Goal: Task Accomplishment & Management: Manage account settings

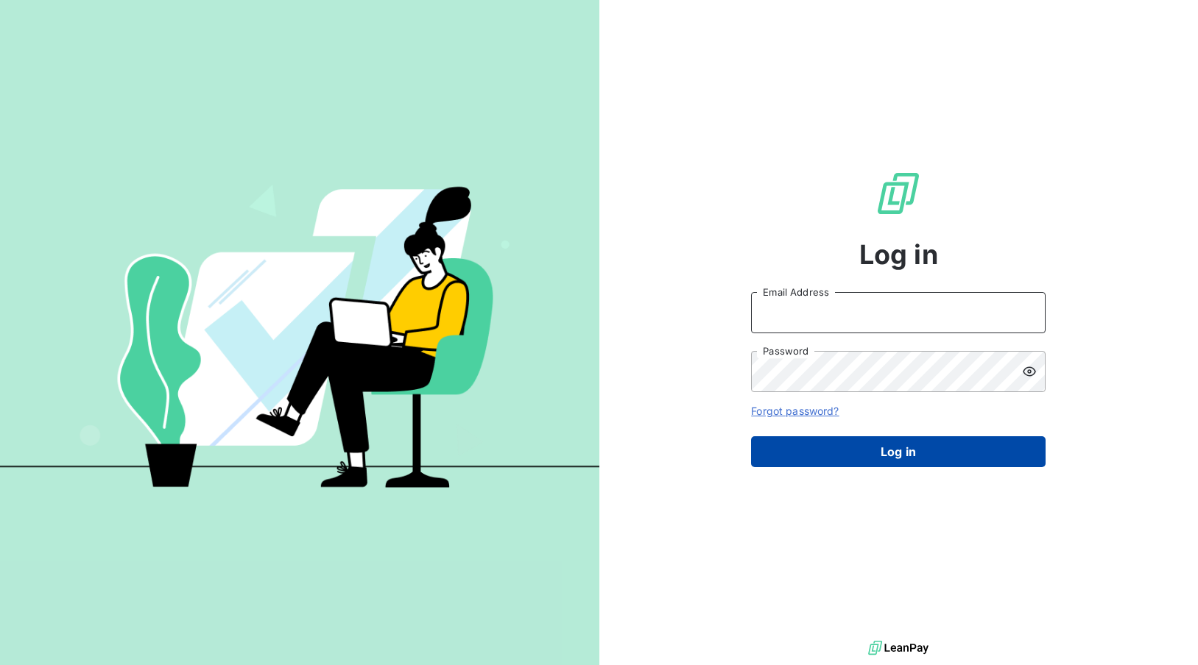
type input "[PERSON_NAME][EMAIL_ADDRESS][DOMAIN_NAME]"
click at [892, 453] on button "Log in" at bounding box center [898, 452] width 294 height 31
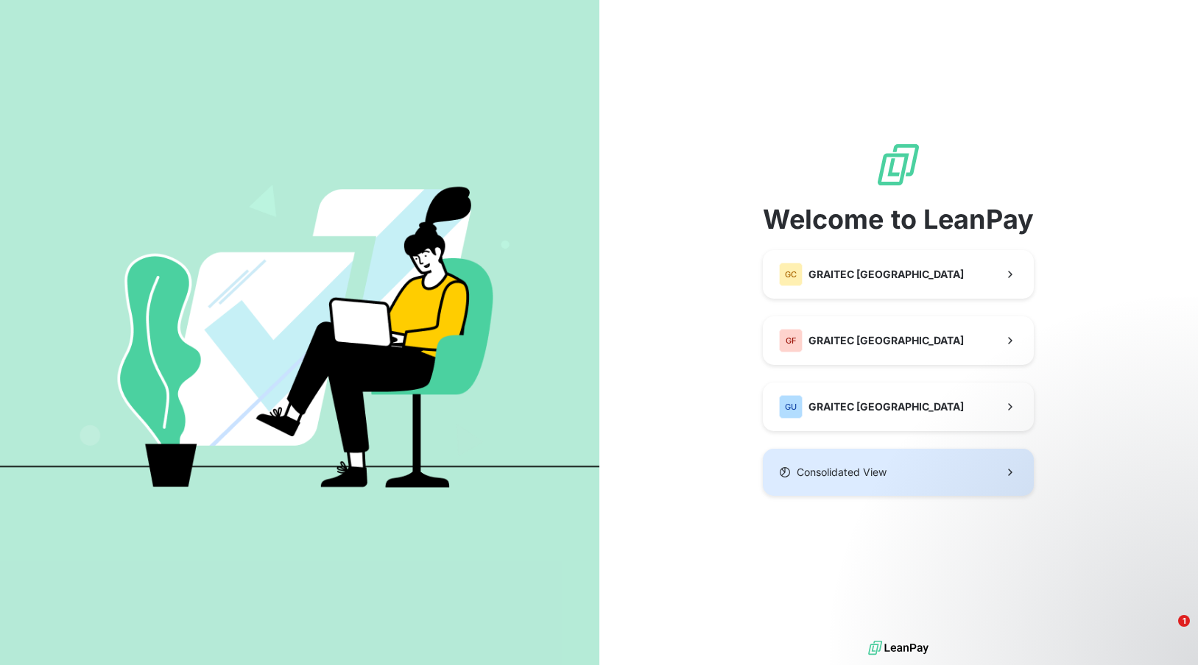
click at [930, 472] on button "Consolidated View" at bounding box center [898, 472] width 271 height 47
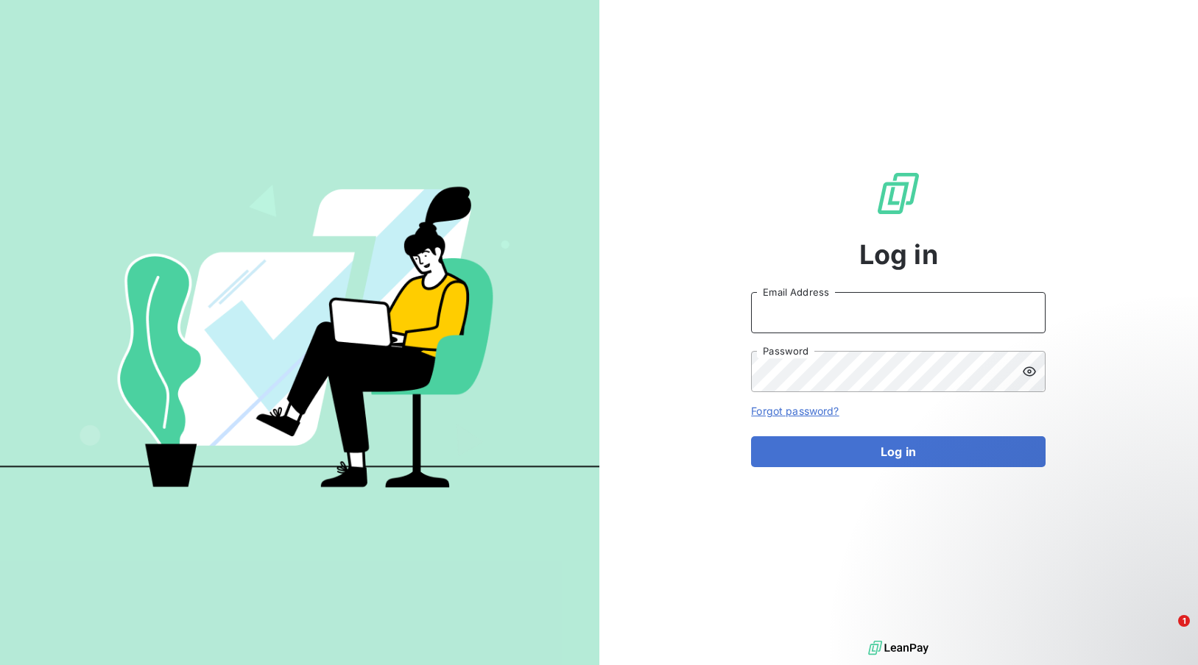
type input "[PERSON_NAME][EMAIL_ADDRESS][DOMAIN_NAME]"
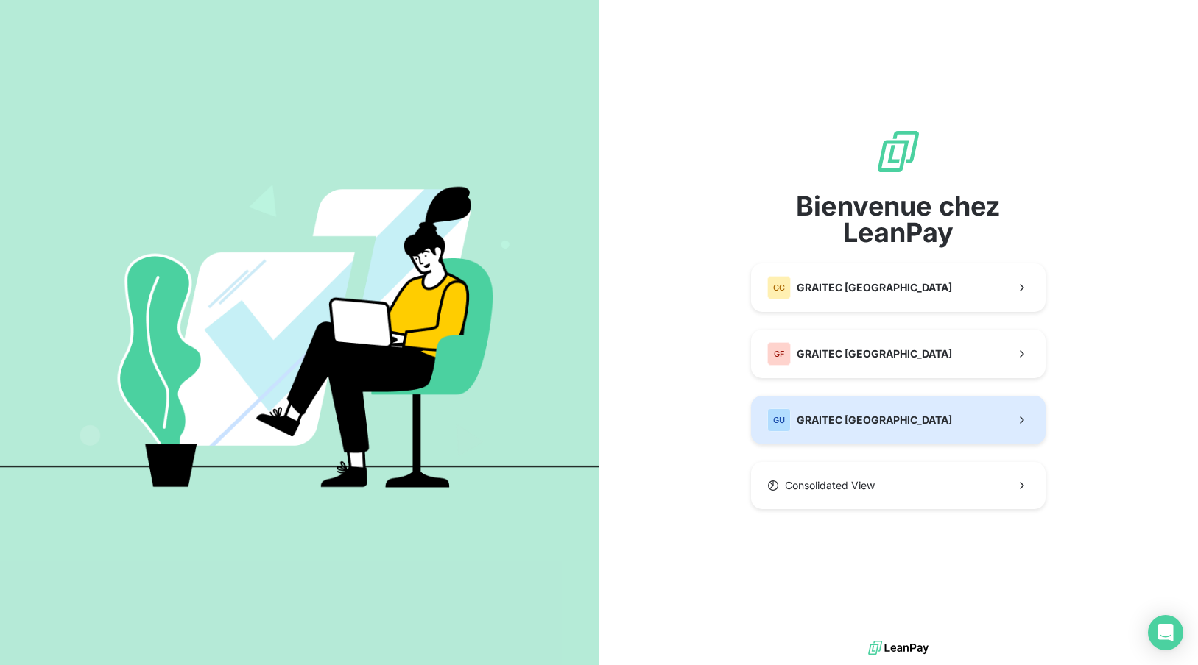
click at [892, 421] on button "GU GRAITEC USA" at bounding box center [898, 420] width 294 height 49
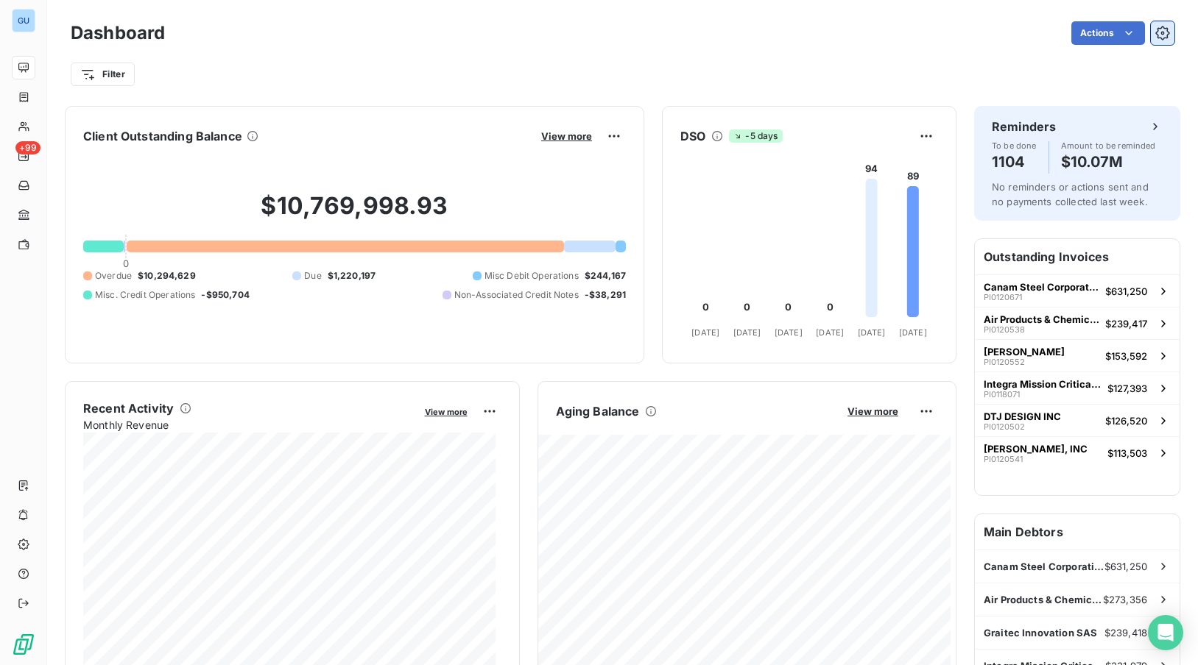
click at [1155, 27] on icon "button" at bounding box center [1162, 33] width 15 height 15
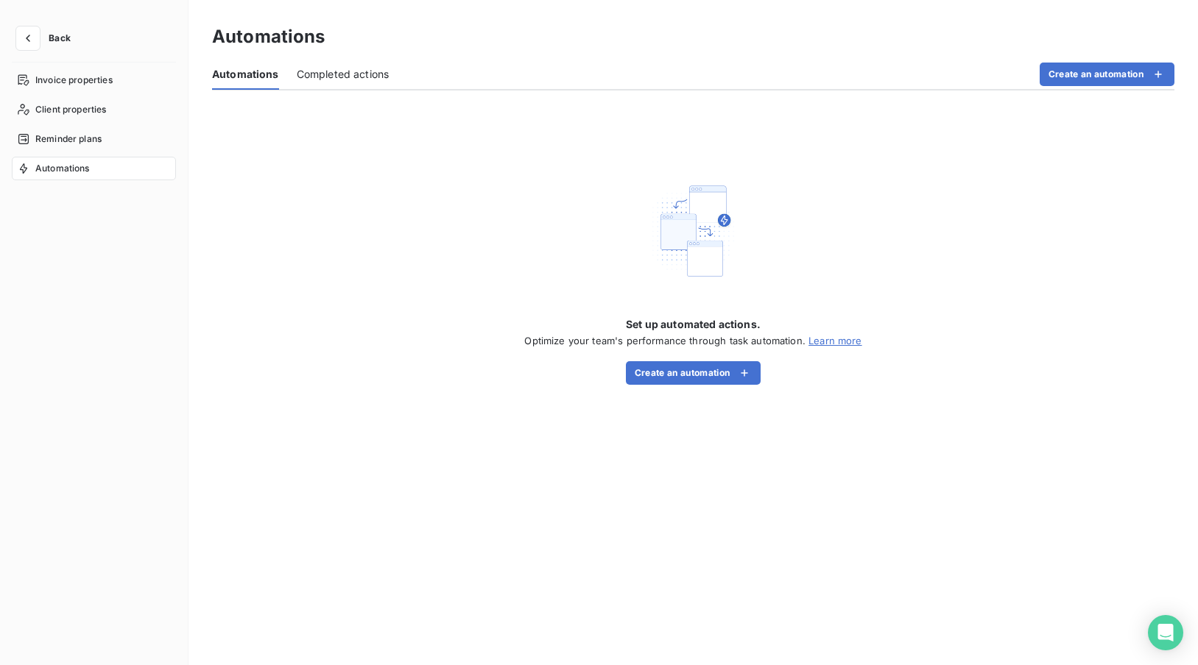
click at [331, 71] on span "Completed actions" at bounding box center [343, 74] width 93 height 15
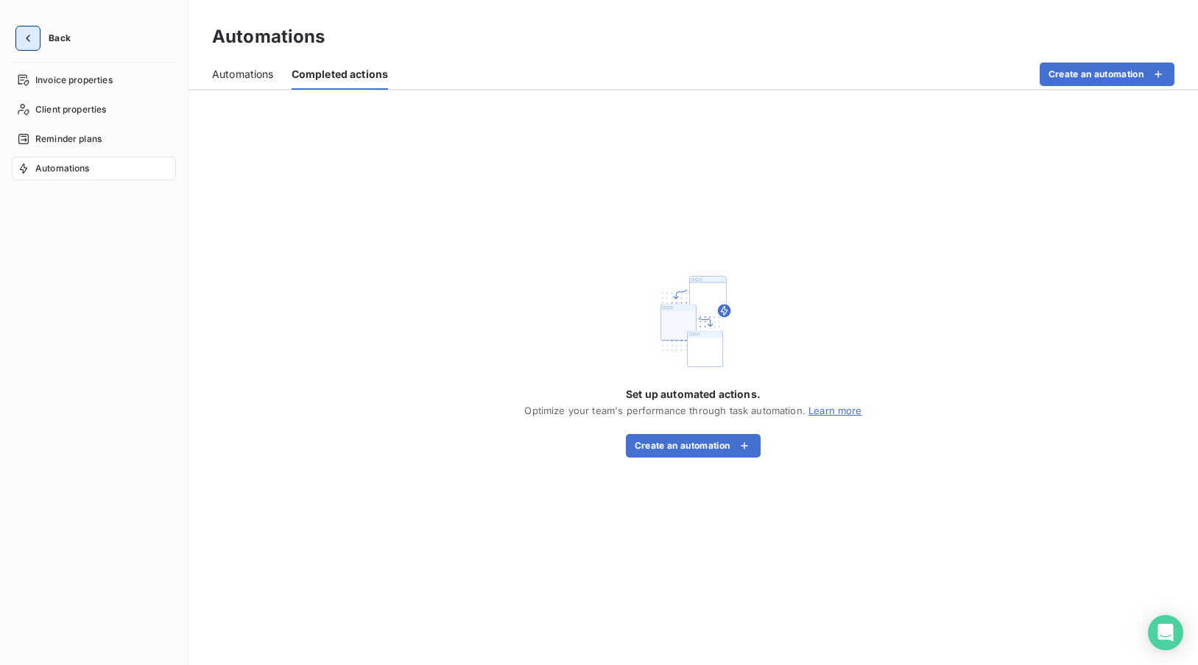
click at [35, 32] on icon "button" at bounding box center [28, 38] width 15 height 15
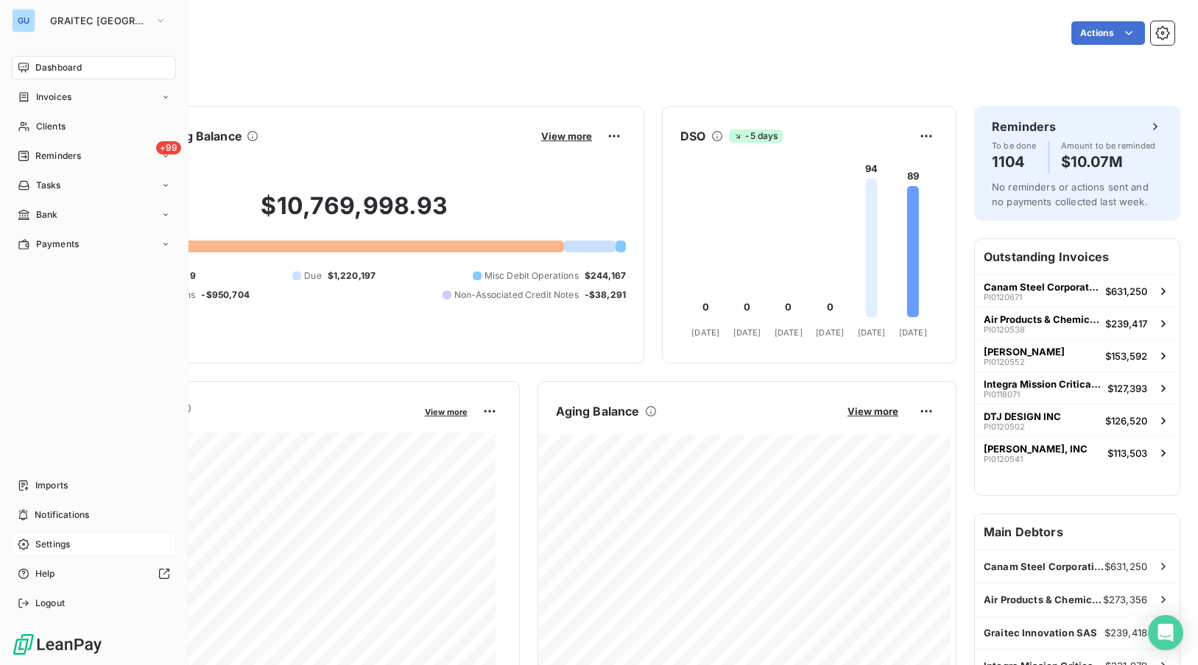
click at [53, 543] on span "Settings" at bounding box center [52, 544] width 35 height 13
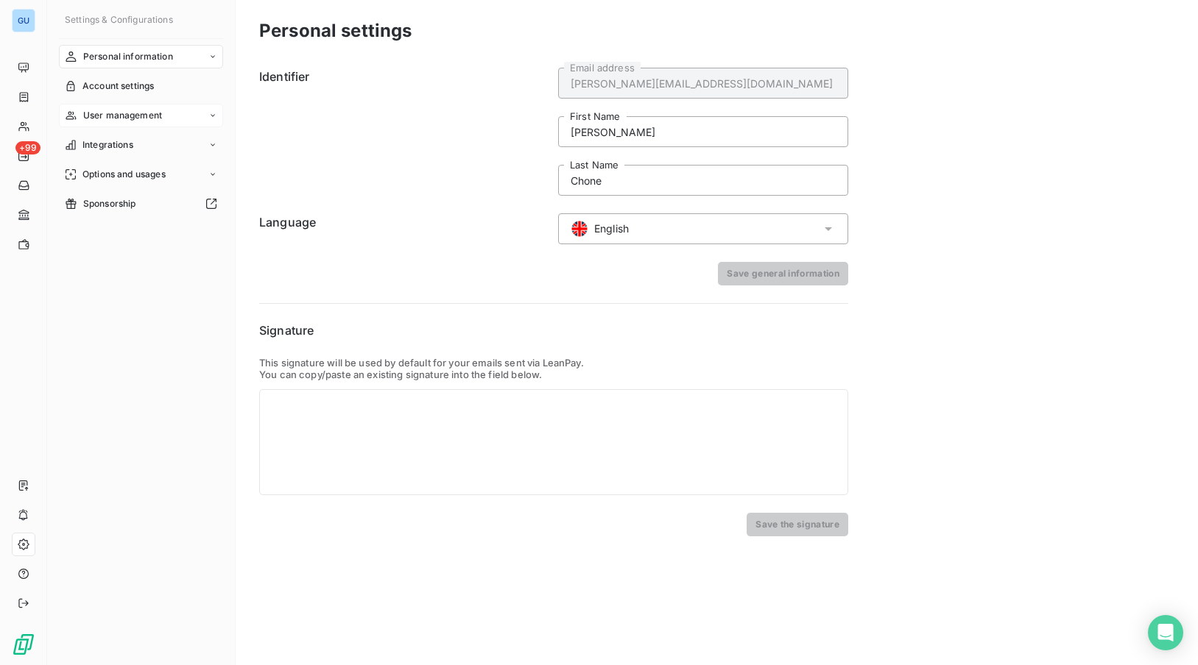
click at [128, 111] on span "User management" at bounding box center [122, 115] width 79 height 13
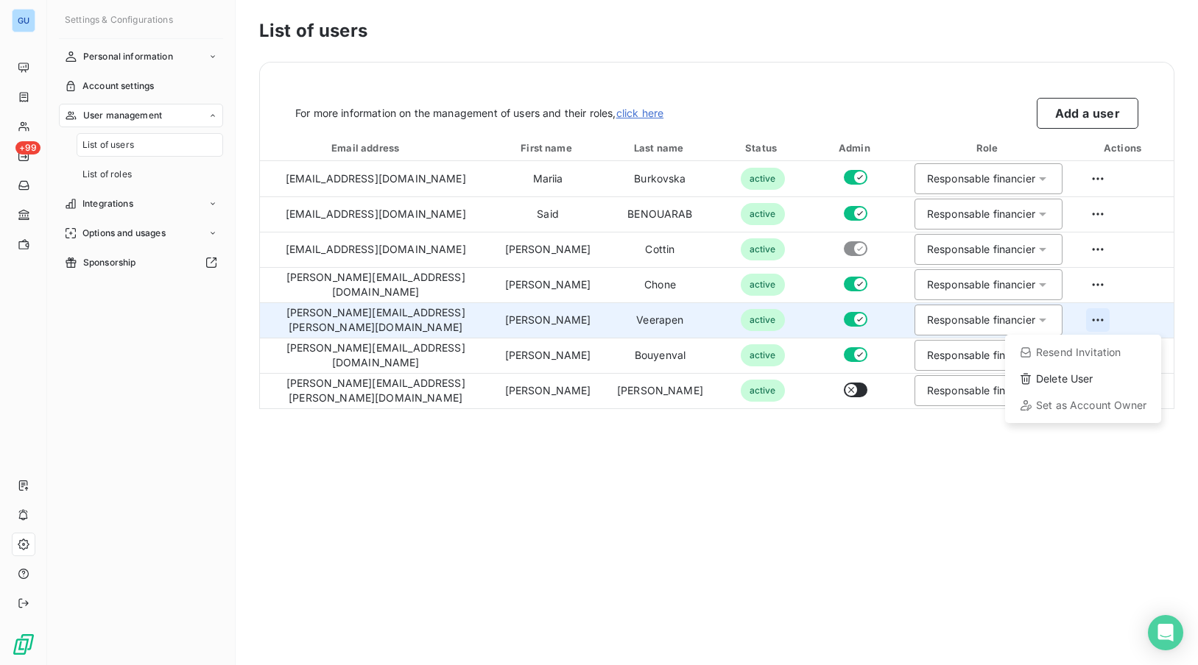
click at [1091, 319] on html "GU +99 Settings & Configurations Personal information Account settings User man…" at bounding box center [599, 332] width 1198 height 665
click at [1073, 375] on div "Delete User" at bounding box center [1083, 379] width 144 height 24
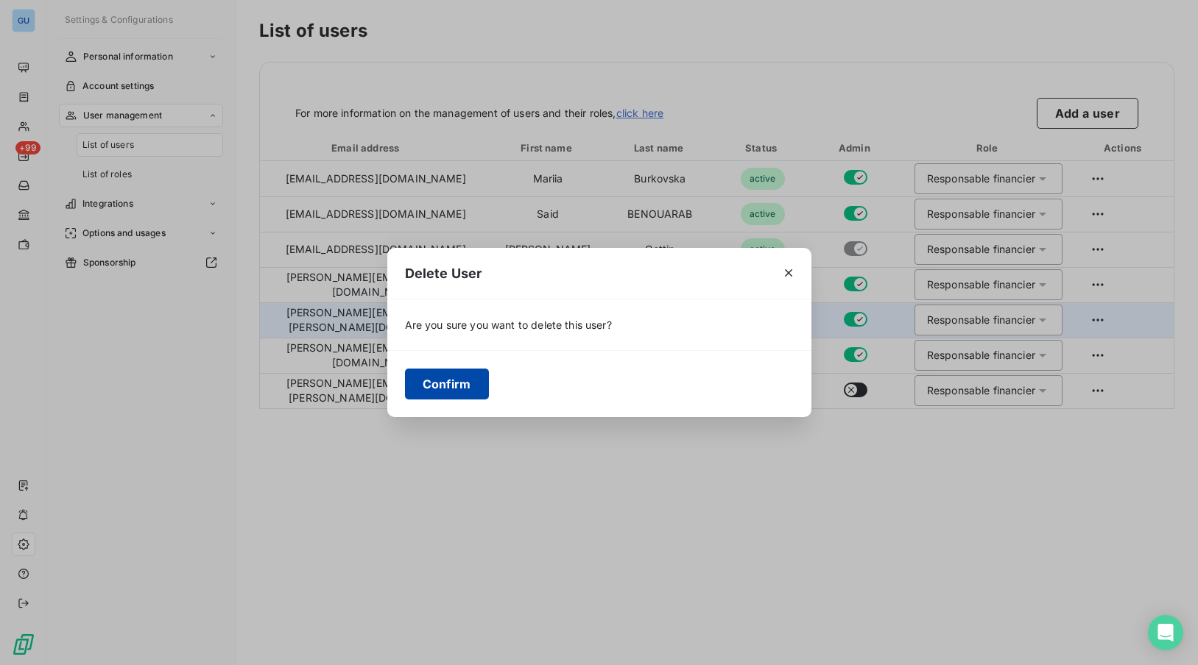
click at [462, 375] on button "Confirm" at bounding box center [447, 384] width 84 height 31
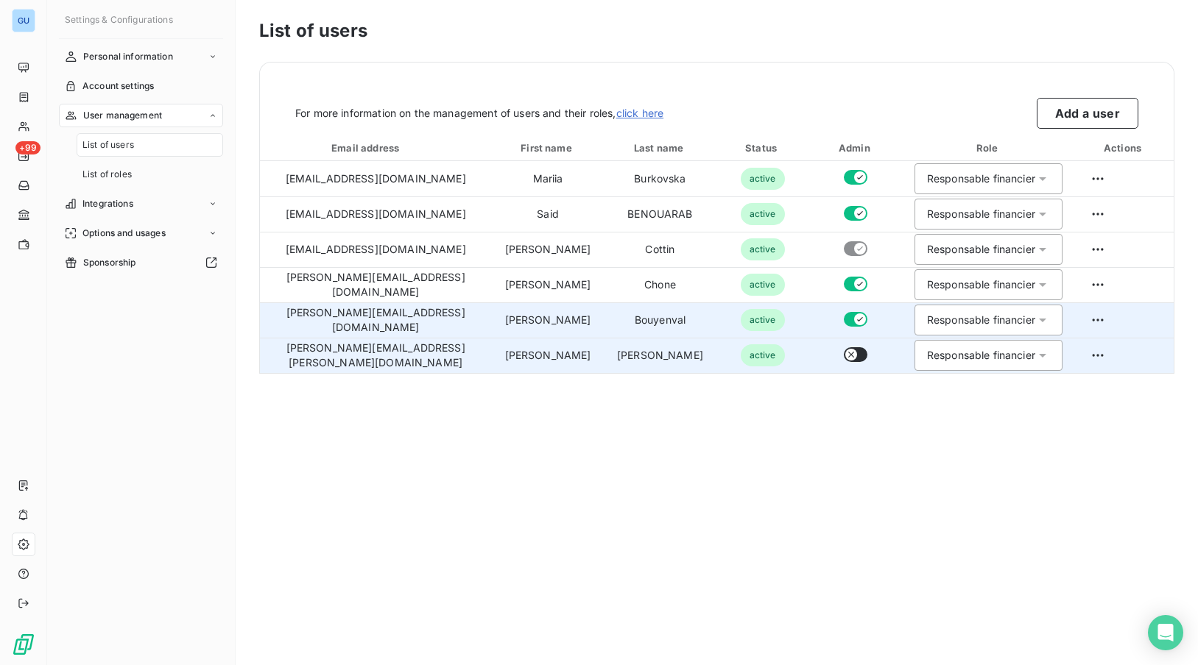
click at [844, 356] on button "button" at bounding box center [856, 354] width 24 height 15
click at [844, 353] on button "button" at bounding box center [856, 354] width 24 height 15
click at [845, 353] on icon "button" at bounding box center [851, 355] width 12 height 12
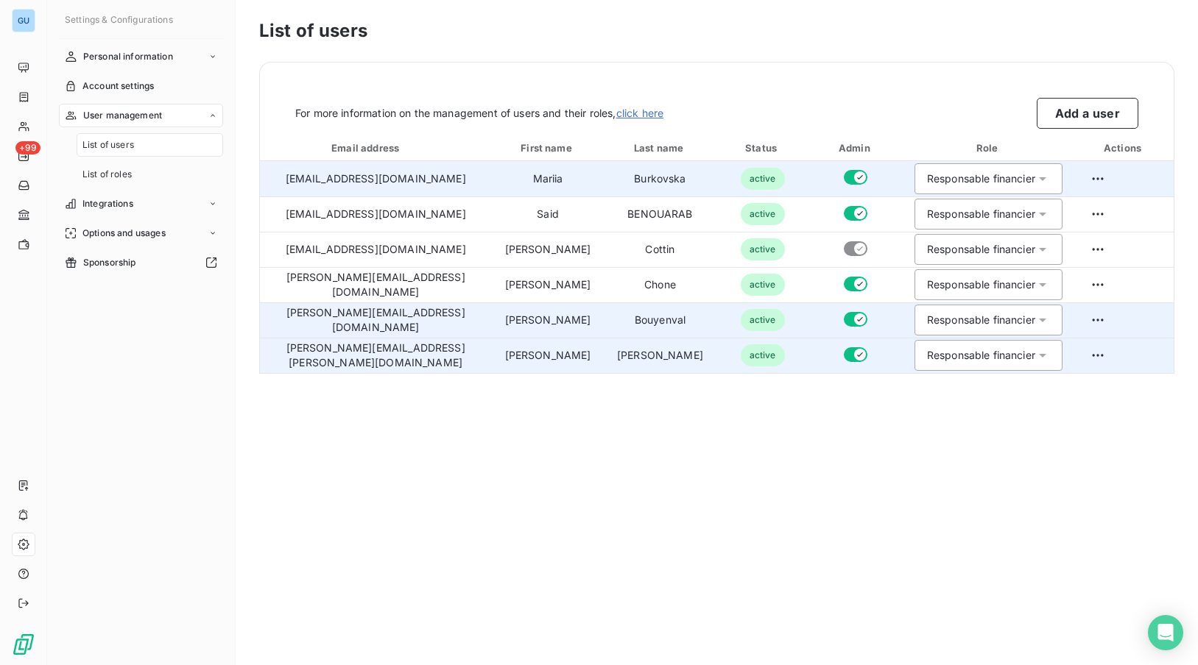
click at [854, 174] on icon "button" at bounding box center [860, 178] width 12 height 12
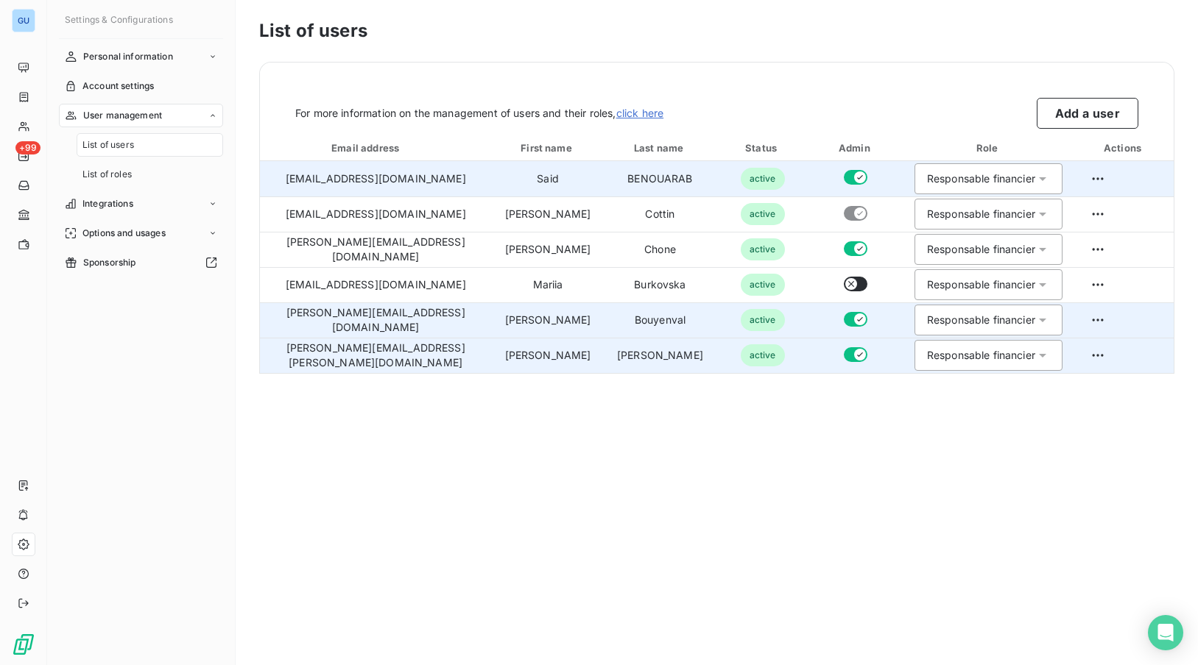
click at [844, 176] on button "button" at bounding box center [856, 177] width 24 height 15
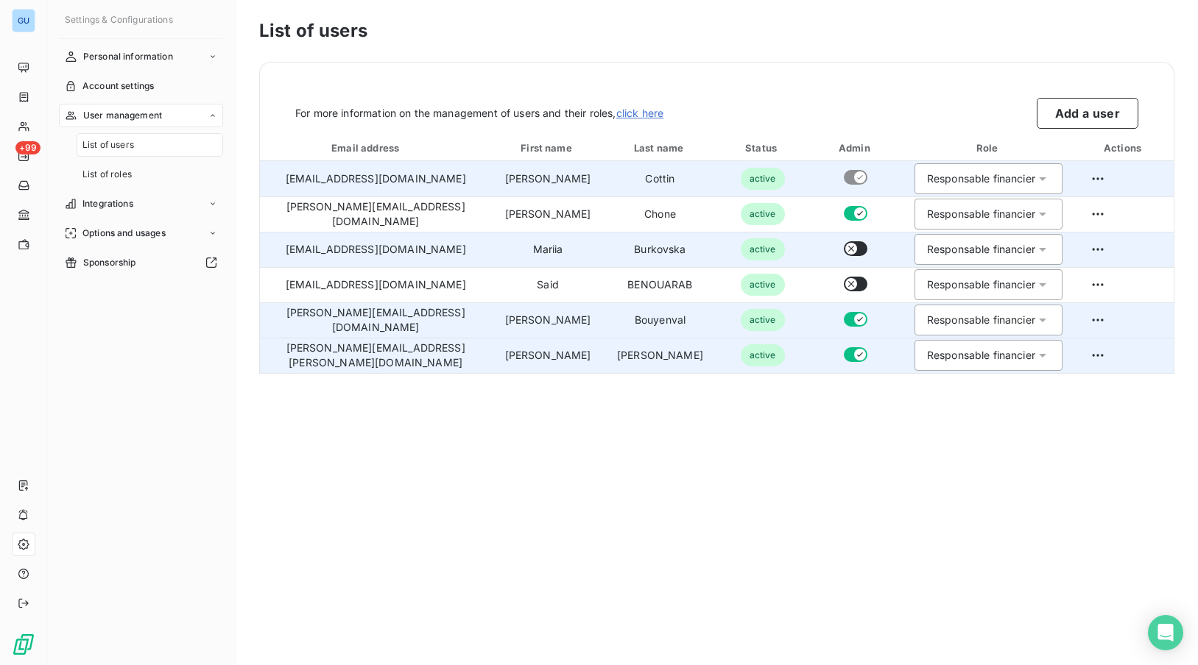
click at [845, 247] on icon "button" at bounding box center [851, 249] width 12 height 12
click at [848, 248] on icon "button" at bounding box center [851, 249] width 6 height 6
click at [1039, 178] on icon at bounding box center [1042, 179] width 7 height 4
click at [1039, 178] on icon at bounding box center [1042, 178] width 6 height 3
click at [1072, 113] on button "Add a user" at bounding box center [1088, 113] width 102 height 31
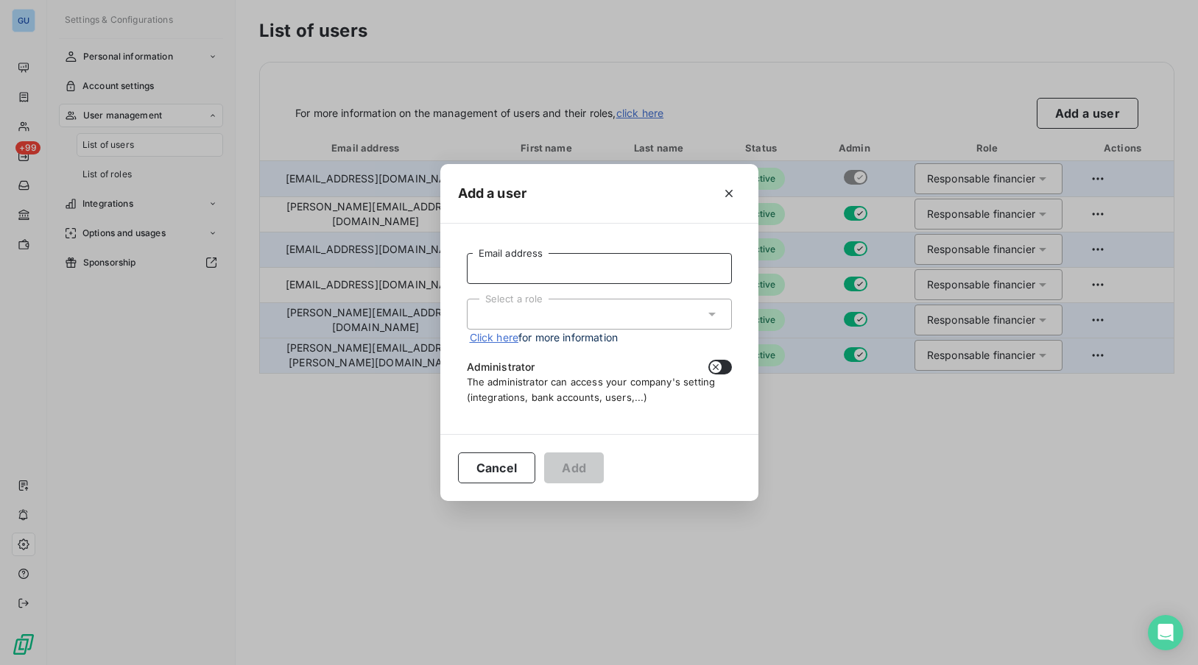
click at [568, 264] on input "Email address" at bounding box center [599, 268] width 265 height 31
type input "alona.levshuk@graitec.com"
click at [596, 313] on div "Select a role" at bounding box center [599, 314] width 265 height 31
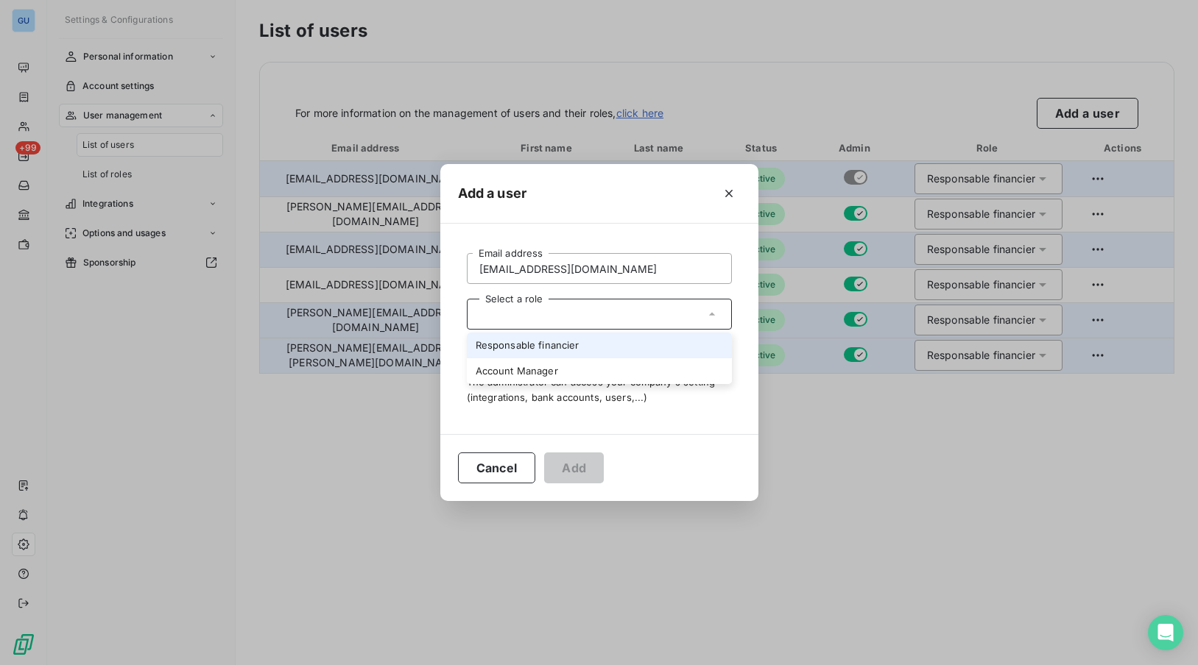
click at [567, 341] on li "Responsable financier" at bounding box center [599, 346] width 265 height 26
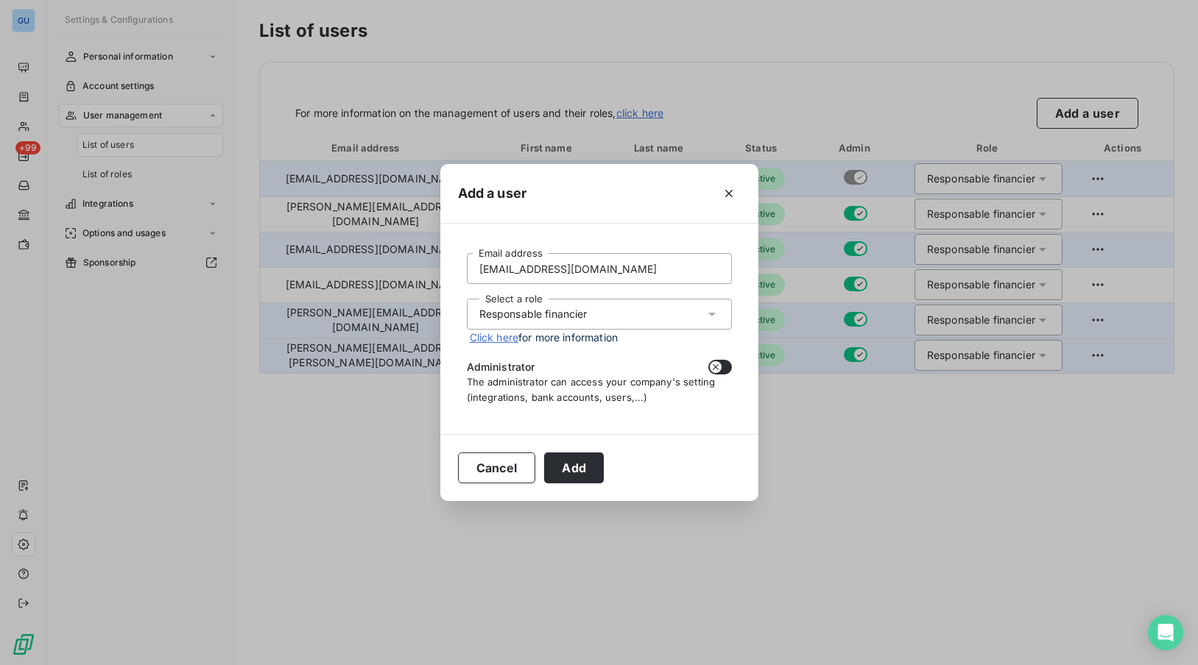
click at [722, 367] on button "button" at bounding box center [720, 367] width 24 height 15
checkbox input "true"
click at [580, 472] on button "Add" at bounding box center [574, 468] width 60 height 31
